Goal: Transaction & Acquisition: Subscribe to service/newsletter

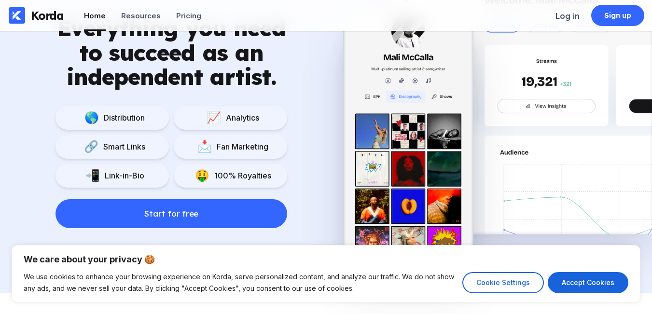
scroll to position [721, 0]
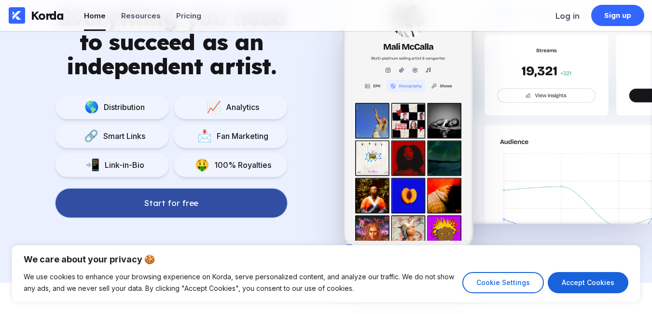
click at [180, 205] on div "Start for free" at bounding box center [171, 203] width 54 height 10
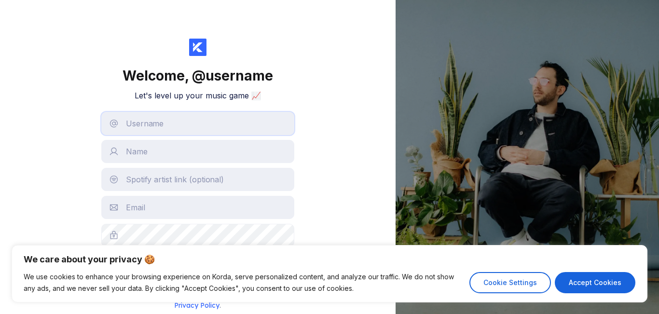
click at [194, 123] on input "text" at bounding box center [197, 123] width 193 height 23
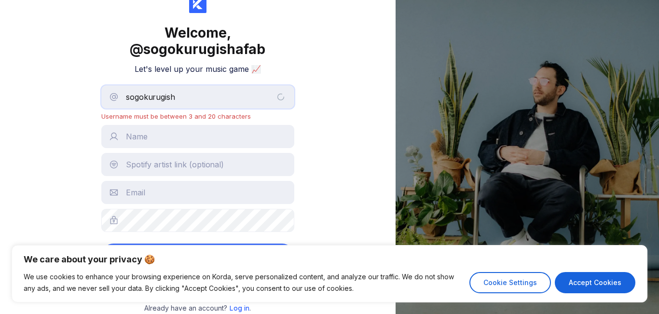
scroll to position [27, 0]
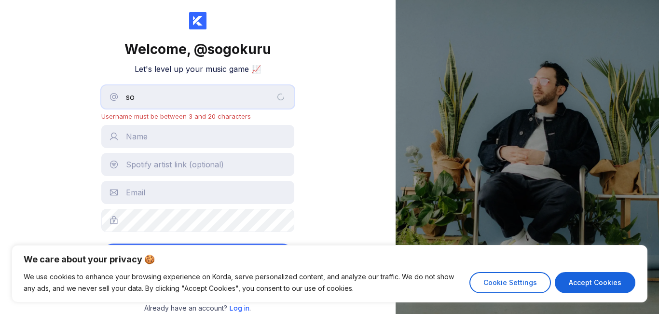
type input "s"
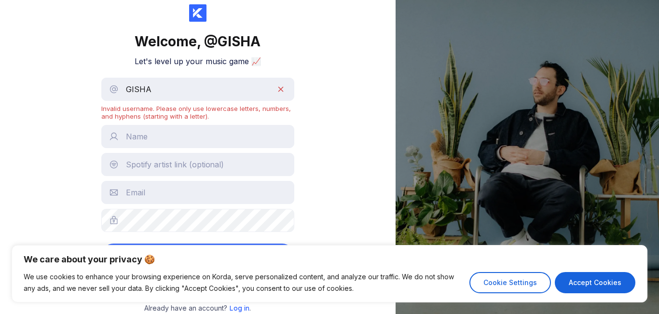
click at [156, 117] on div "Invalid username. Please only use lowercase letters, numbers, and hyphens (star…" at bounding box center [197, 112] width 193 height 15
click at [169, 87] on input "GISHA" at bounding box center [197, 89] width 193 height 23
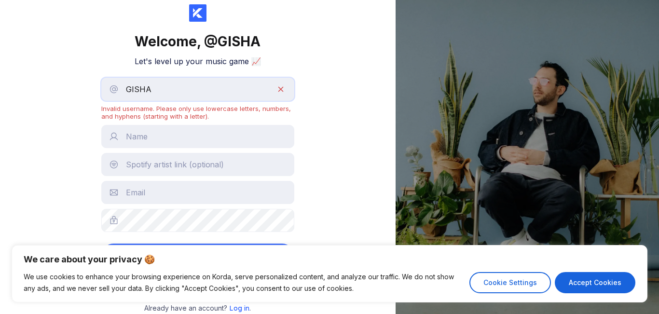
click at [169, 87] on input "GISHA" at bounding box center [197, 89] width 193 height 23
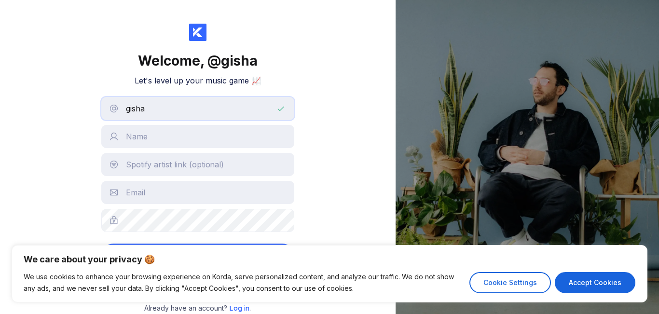
scroll to position [15, 0]
type input "gisha"
click at [176, 143] on input "text" at bounding box center [197, 136] width 193 height 23
click at [169, 139] on input "text" at bounding box center [197, 136] width 193 height 23
click at [193, 138] on input "[PERSON_NAME] (NUKONUKO" at bounding box center [197, 136] width 193 height 23
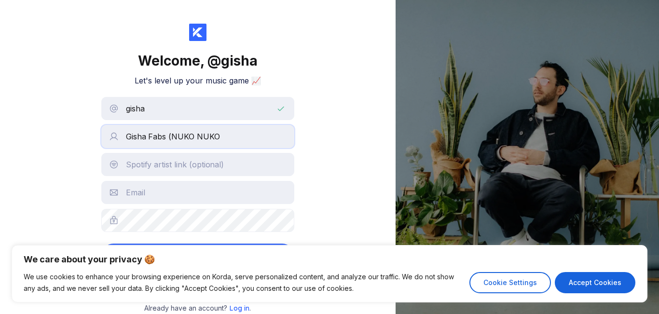
click at [220, 136] on input "Gisha Fabs (NUKO NUKO" at bounding box center [197, 136] width 193 height 23
type input "[PERSON_NAME] (NUKO NUKO)"
click at [166, 166] on input "text" at bounding box center [197, 164] width 193 height 23
click at [177, 189] on input "text" at bounding box center [197, 192] width 193 height 23
type input "G"
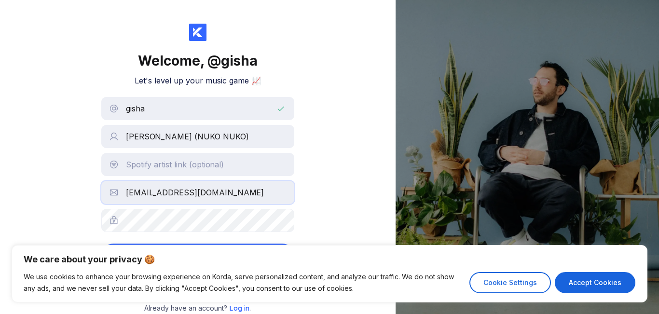
type input "[EMAIL_ADDRESS][DOMAIN_NAME]"
click at [101, 244] on button "Create account" at bounding box center [197, 256] width 193 height 24
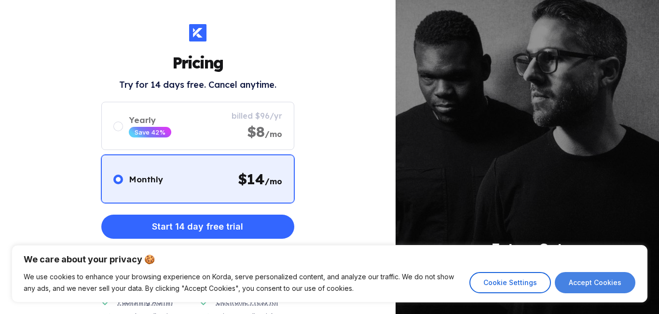
click at [573, 283] on button "Accept Cookies" at bounding box center [595, 282] width 81 height 21
checkbox input "true"
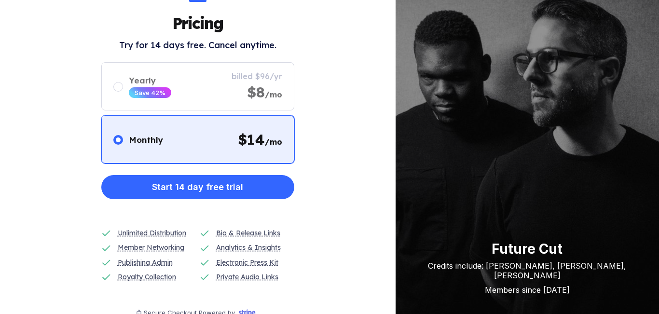
scroll to position [69, 0]
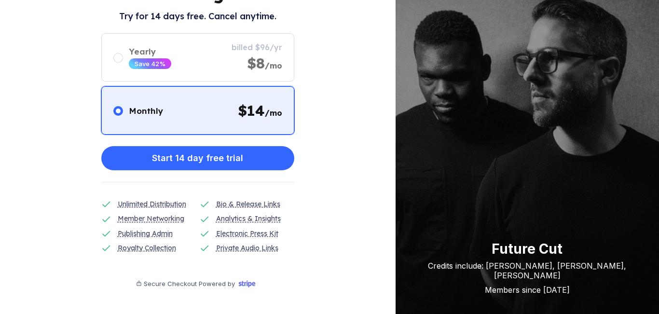
click at [296, 204] on div "Pricing Try for 14 days free. Cancel anytime. Monthly $ 14 /mo Yearly Save 42% …" at bounding box center [198, 157] width 396 height 314
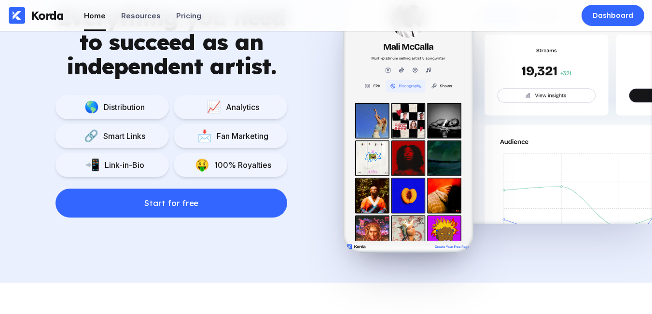
scroll to position [727, 0]
